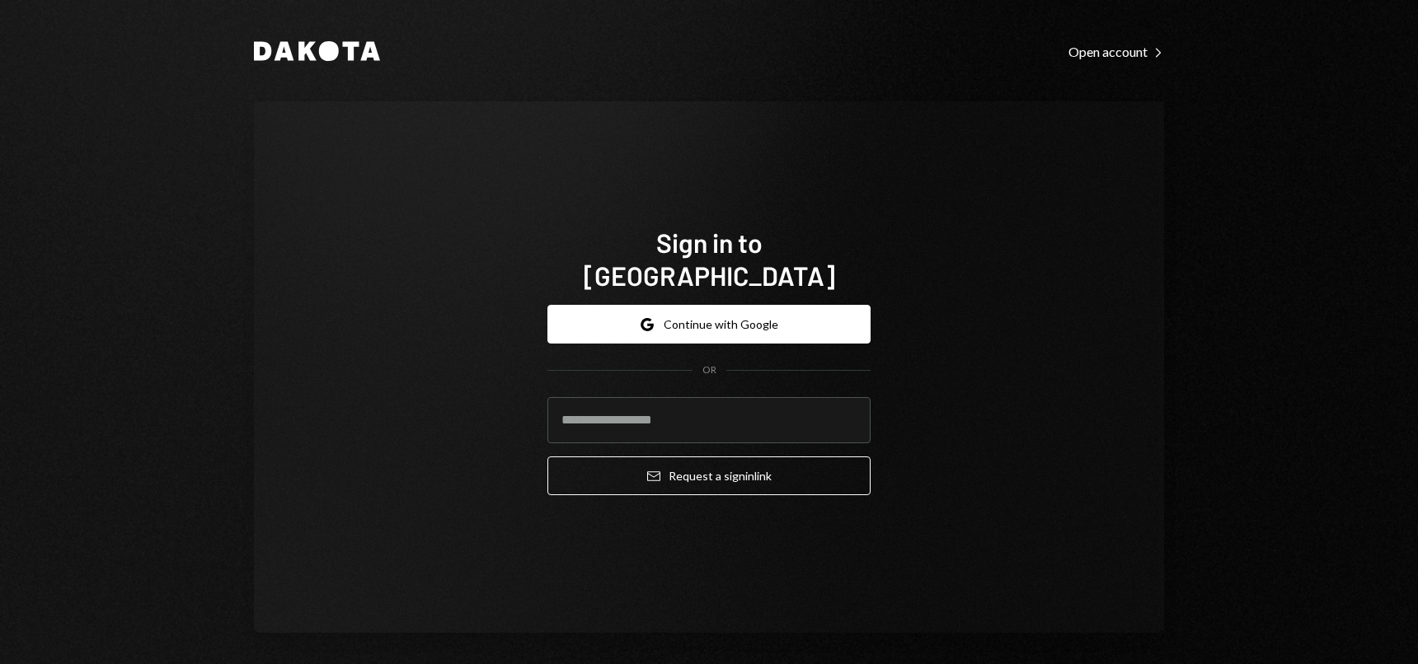
click at [747, 311] on button "Google Continue with Google" at bounding box center [708, 324] width 323 height 39
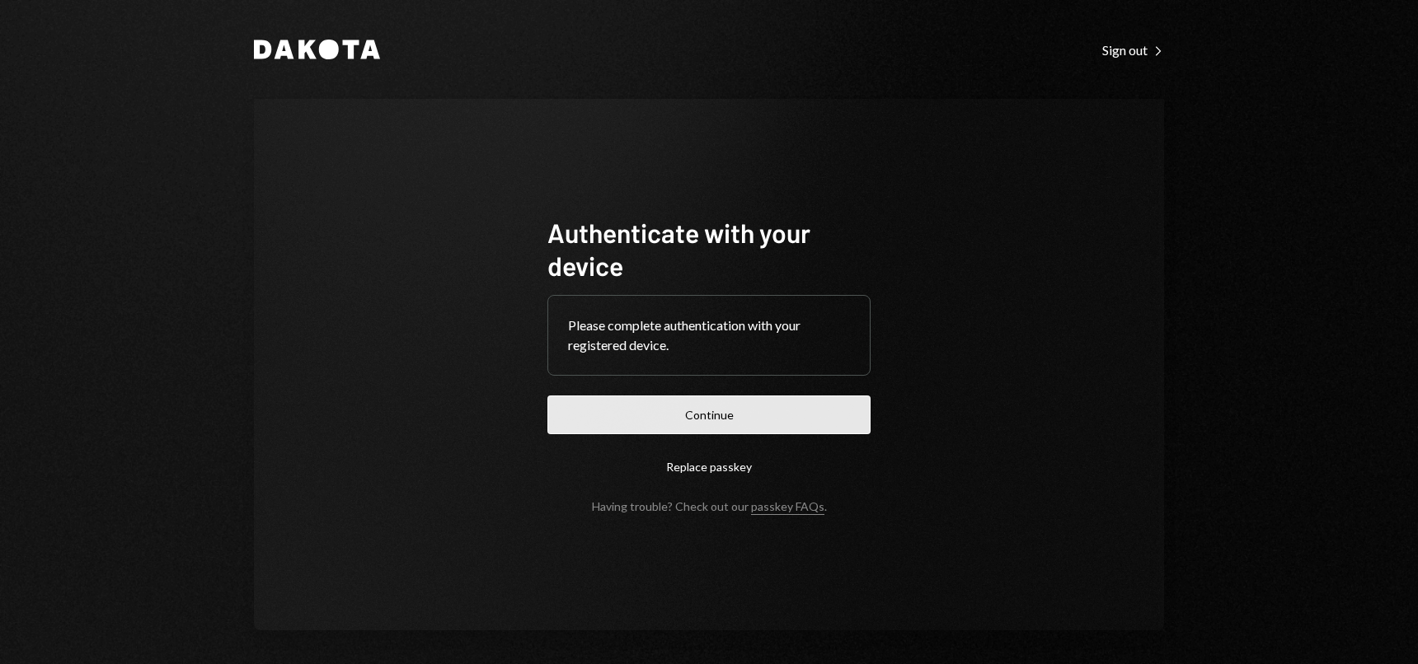
click at [707, 403] on button "Continue" at bounding box center [708, 415] width 323 height 39
